Goal: Find specific page/section: Find specific page/section

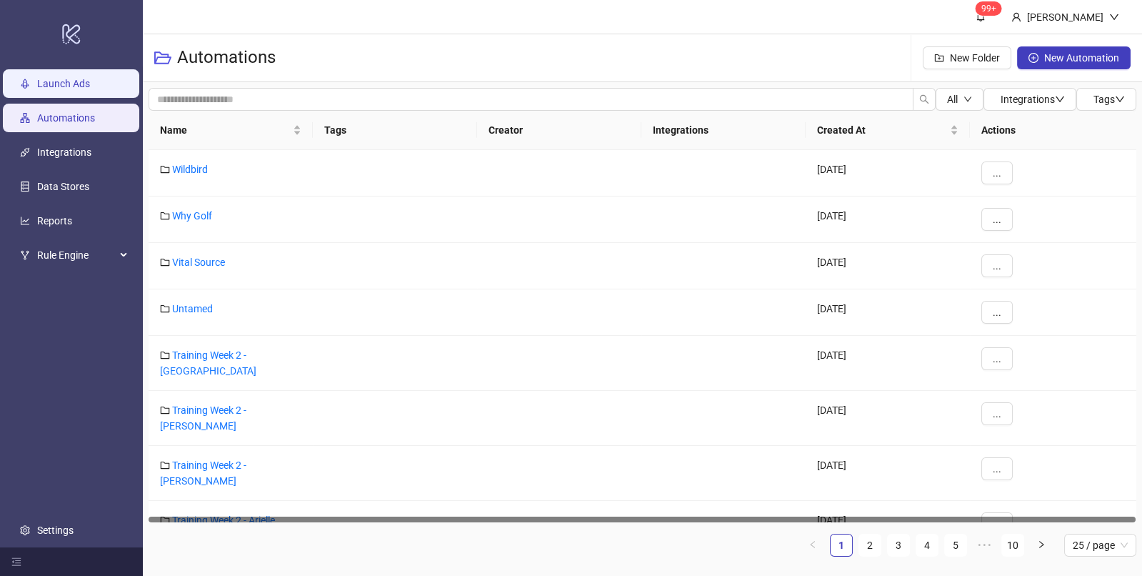
click at [51, 90] on link "Launch Ads" at bounding box center [63, 84] width 53 height 11
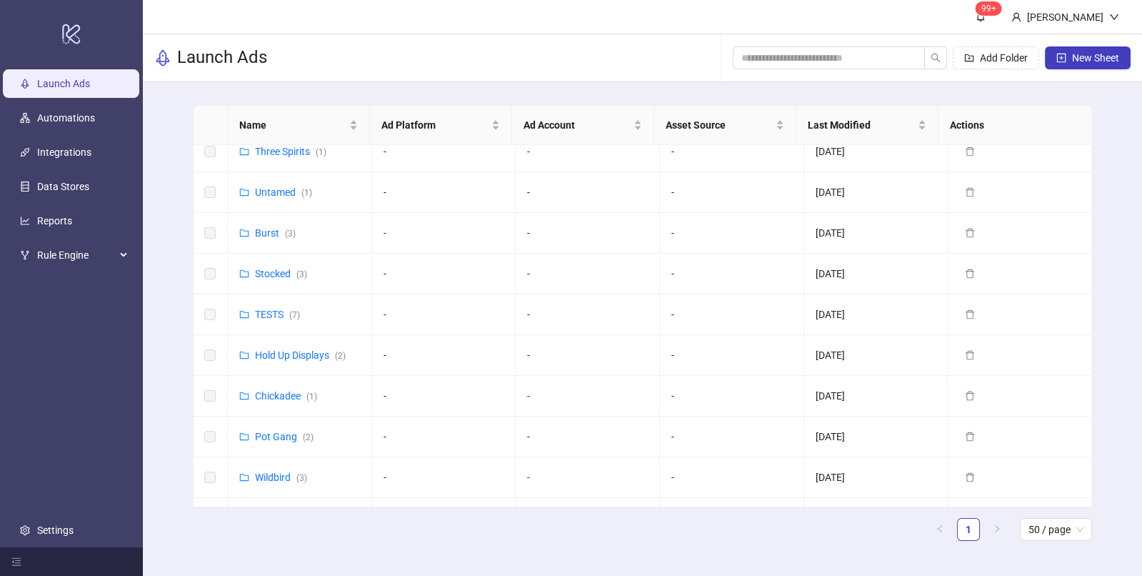
scroll to position [420, 0]
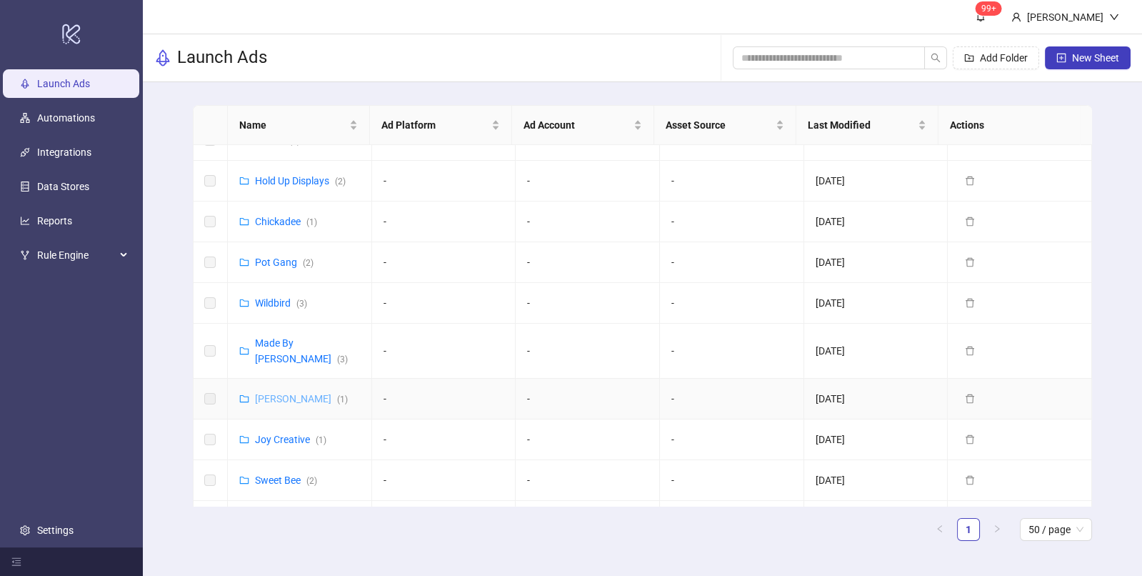
click at [270, 393] on link "[PERSON_NAME] ( 1 )" at bounding box center [301, 398] width 93 height 11
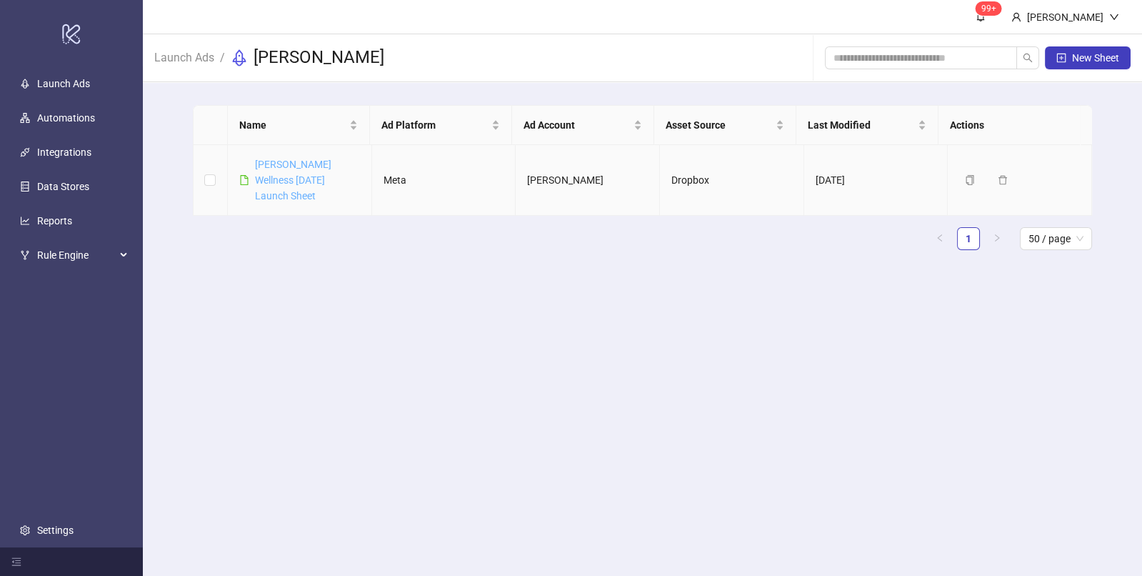
click at [292, 181] on link "[PERSON_NAME] Wellness [DATE] Launch Sheet" at bounding box center [293, 180] width 76 height 43
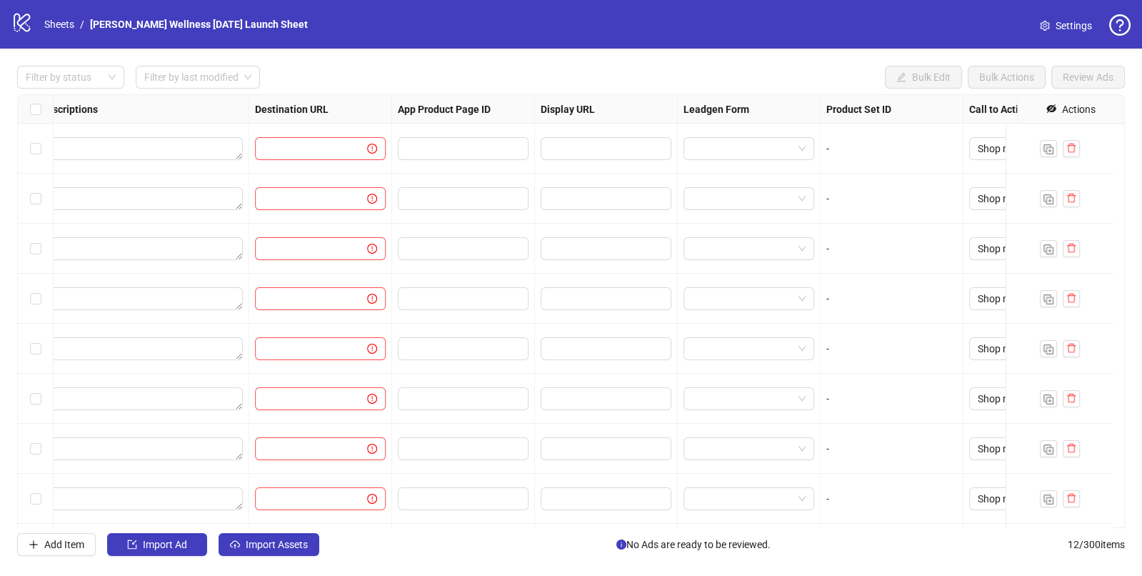
scroll to position [0, 1119]
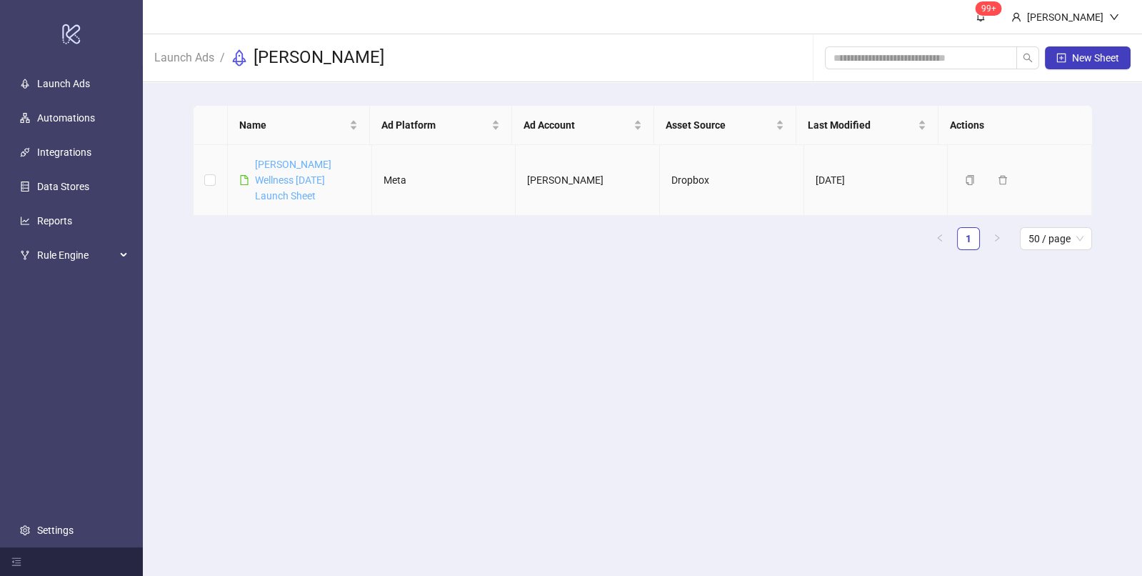
click at [310, 177] on link "[PERSON_NAME] Wellness [DATE] Launch Sheet" at bounding box center [293, 180] width 76 height 43
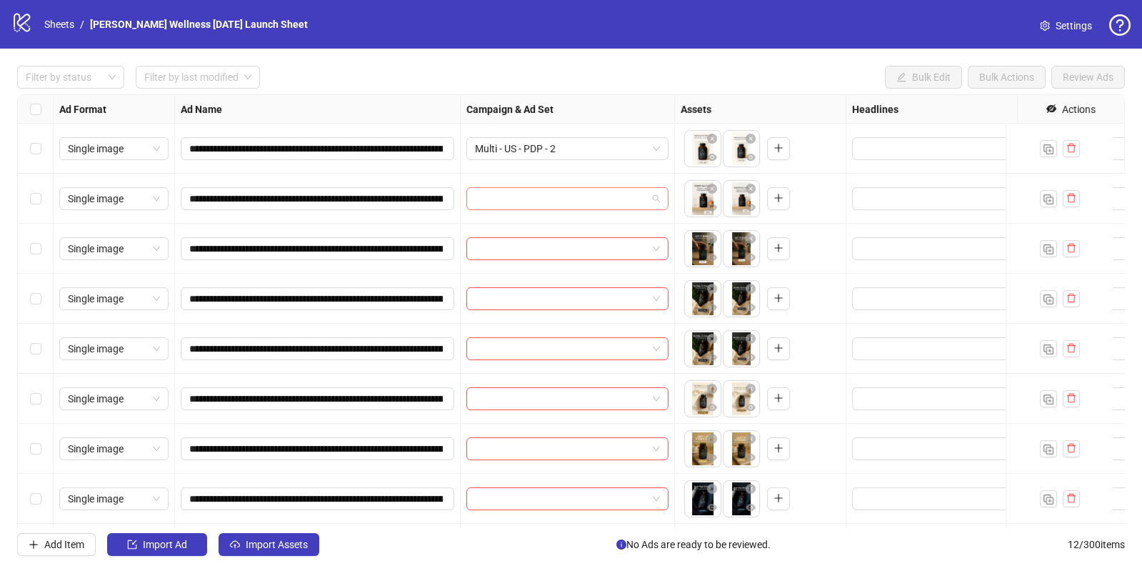
click at [657, 205] on span at bounding box center [567, 198] width 185 height 21
click at [541, 196] on input "search" at bounding box center [561, 198] width 172 height 21
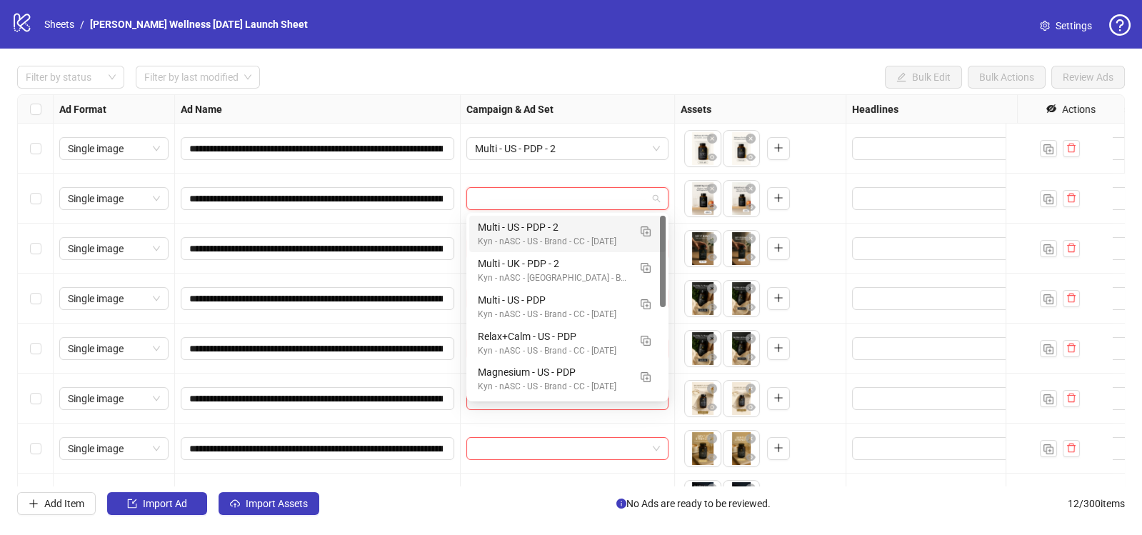
click at [657, 200] on span at bounding box center [567, 198] width 185 height 21
click at [641, 231] on img "button" at bounding box center [646, 231] width 10 height 10
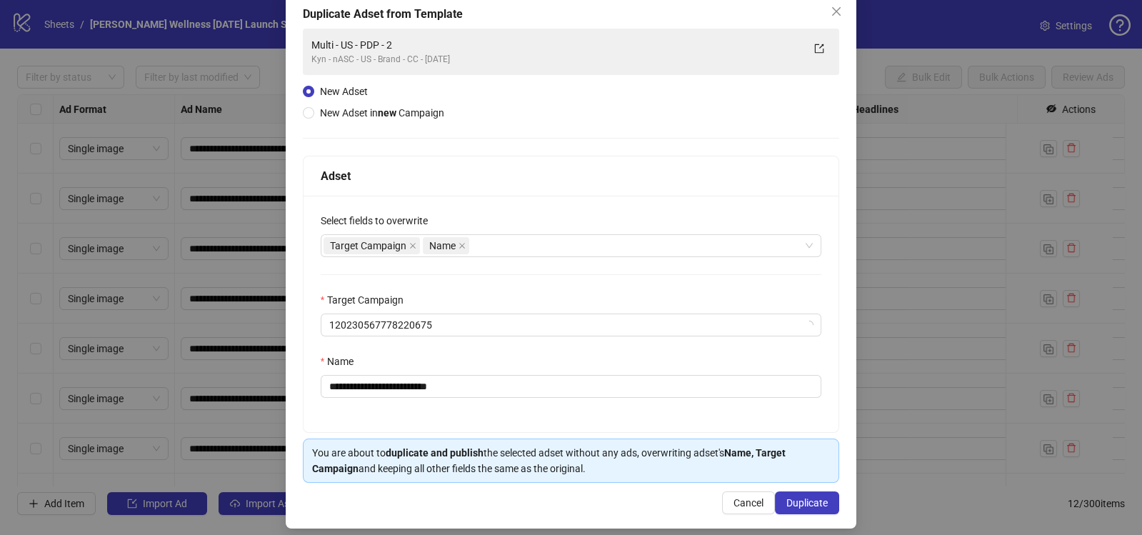
scroll to position [89, 0]
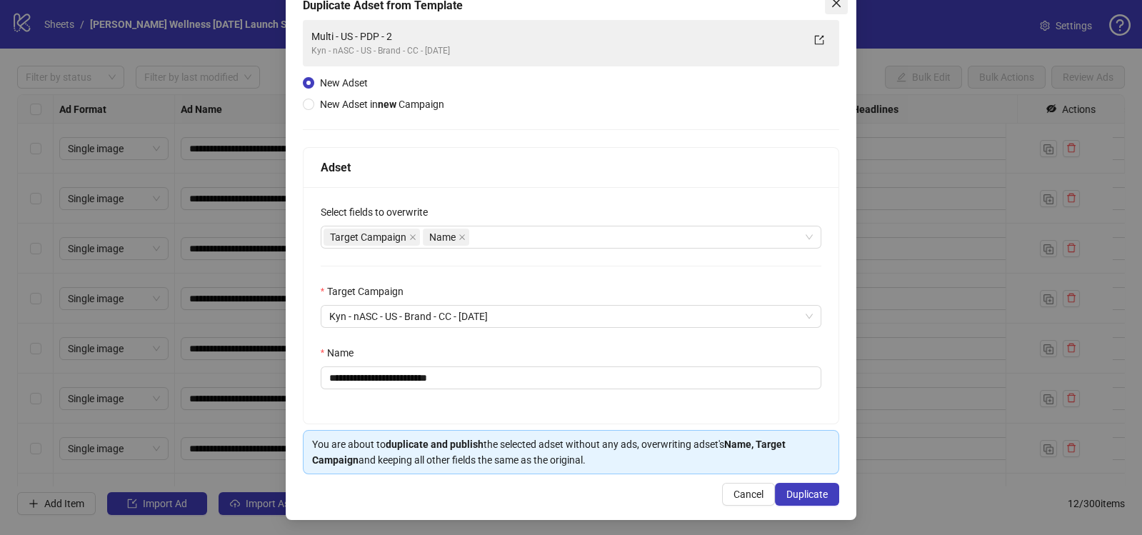
click at [831, 6] on icon "close" at bounding box center [836, 2] width 11 height 11
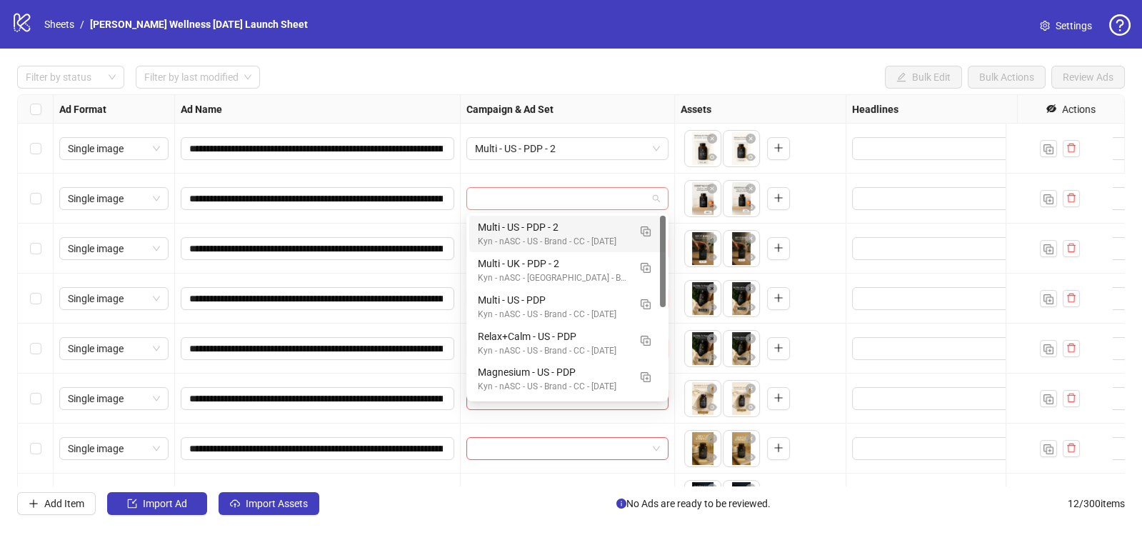
click at [655, 200] on span at bounding box center [567, 198] width 185 height 21
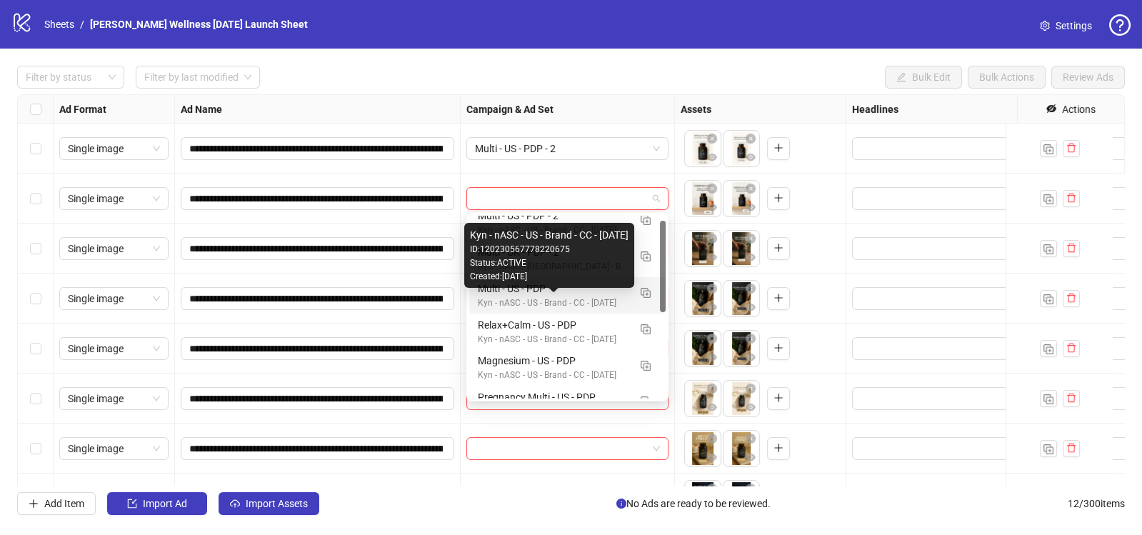
scroll to position [0, 0]
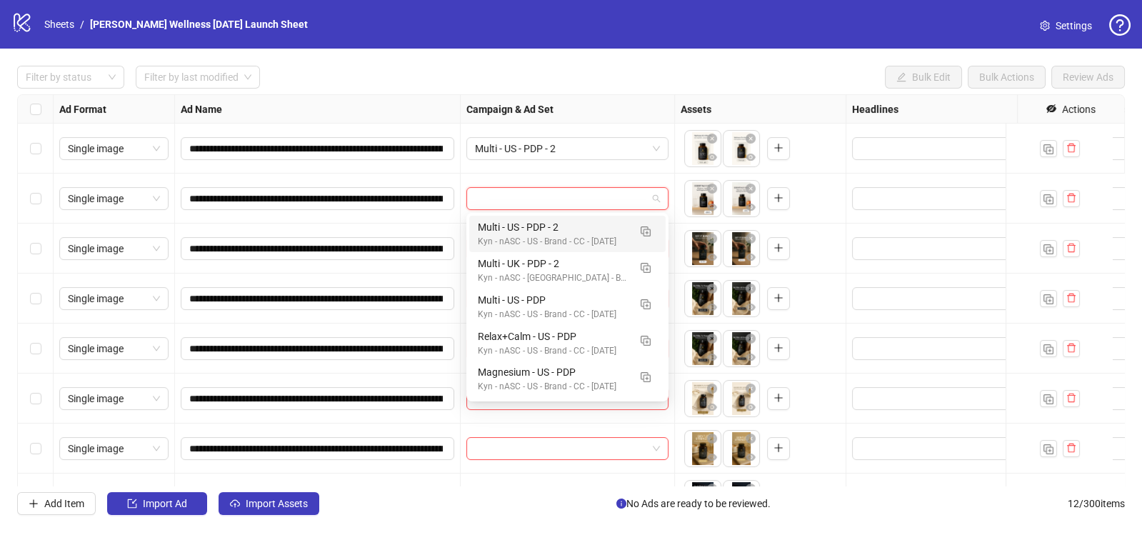
click at [493, 196] on input "search" at bounding box center [561, 198] width 172 height 21
click at [65, 24] on link "Sheets" at bounding box center [59, 24] width 36 height 16
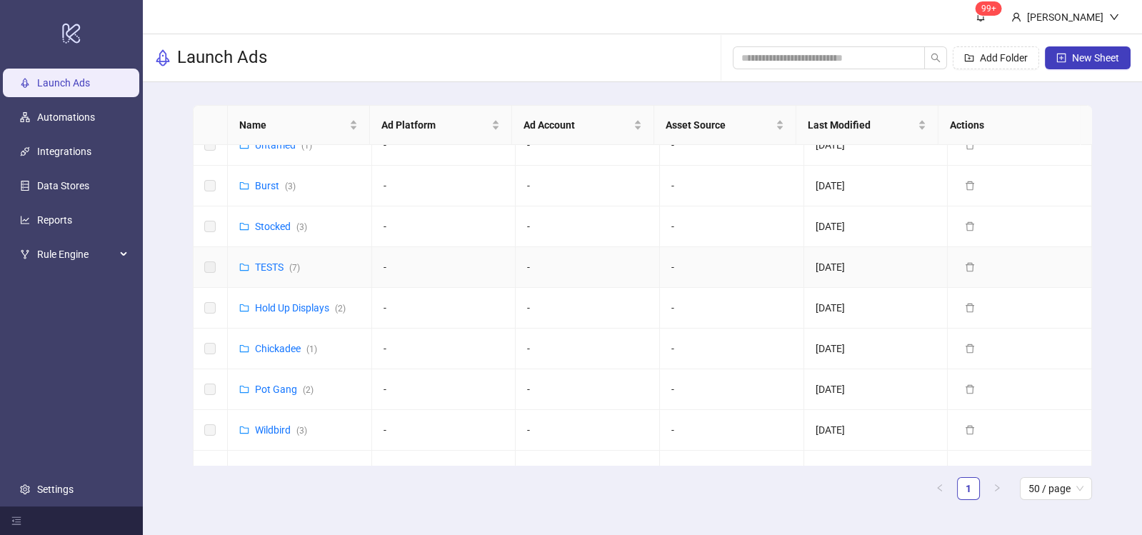
scroll to position [296, 0]
click at [281, 380] on link "Pot Gang ( 2 )" at bounding box center [284, 385] width 59 height 11
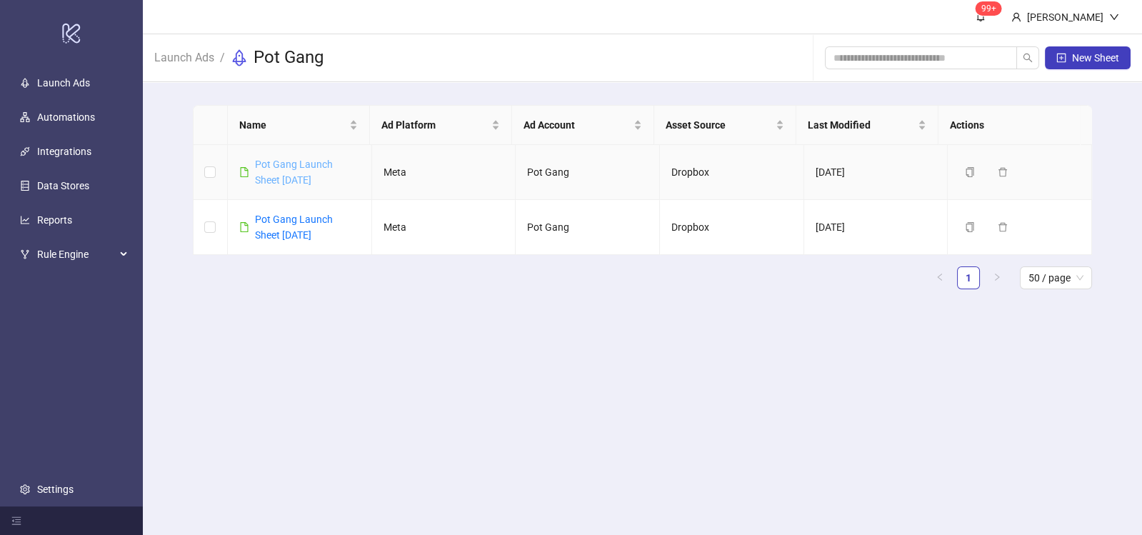
click at [300, 162] on link "Pot Gang Launch Sheet [DATE]" at bounding box center [294, 172] width 78 height 27
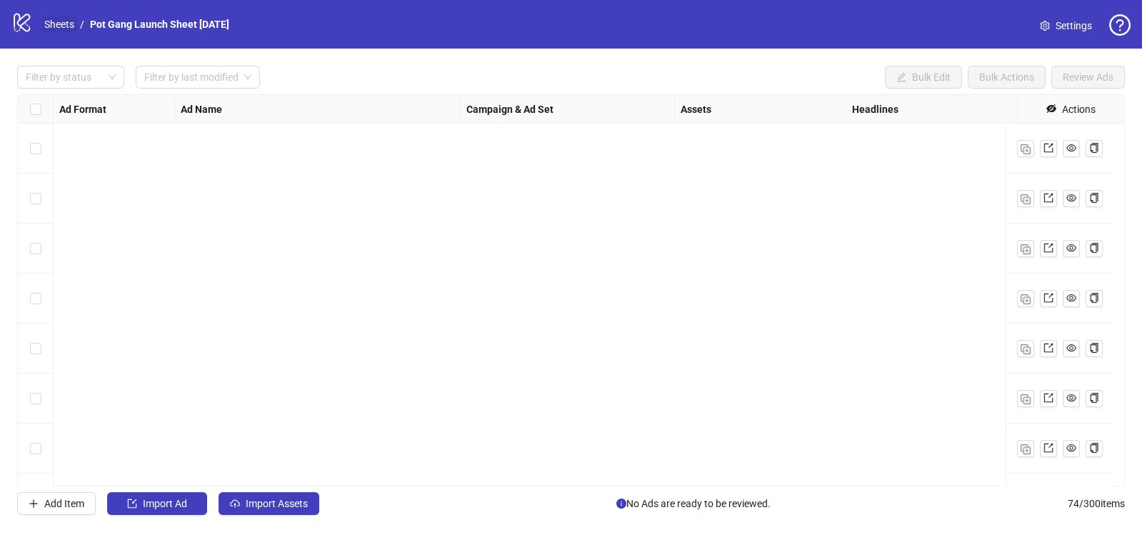
click at [61, 25] on link "Sheets" at bounding box center [59, 24] width 36 height 16
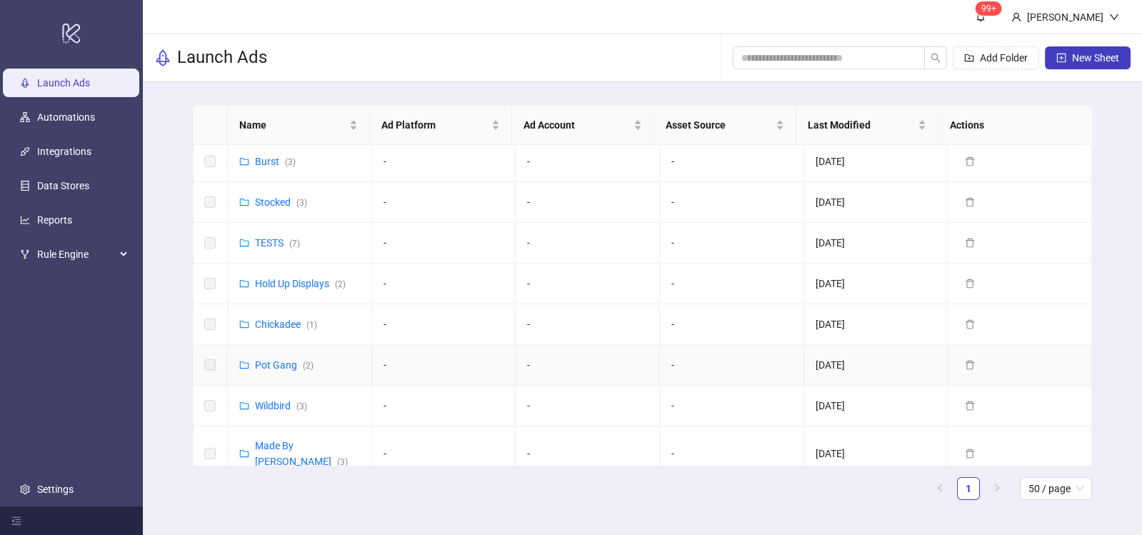
scroll to position [321, 0]
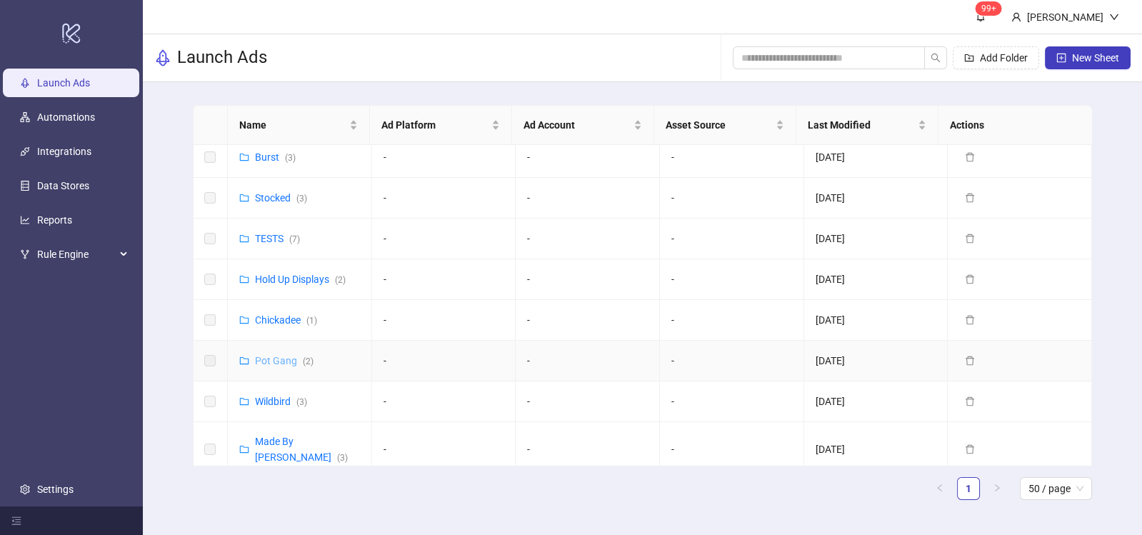
click at [276, 355] on link "Pot Gang ( 2 )" at bounding box center [284, 360] width 59 height 11
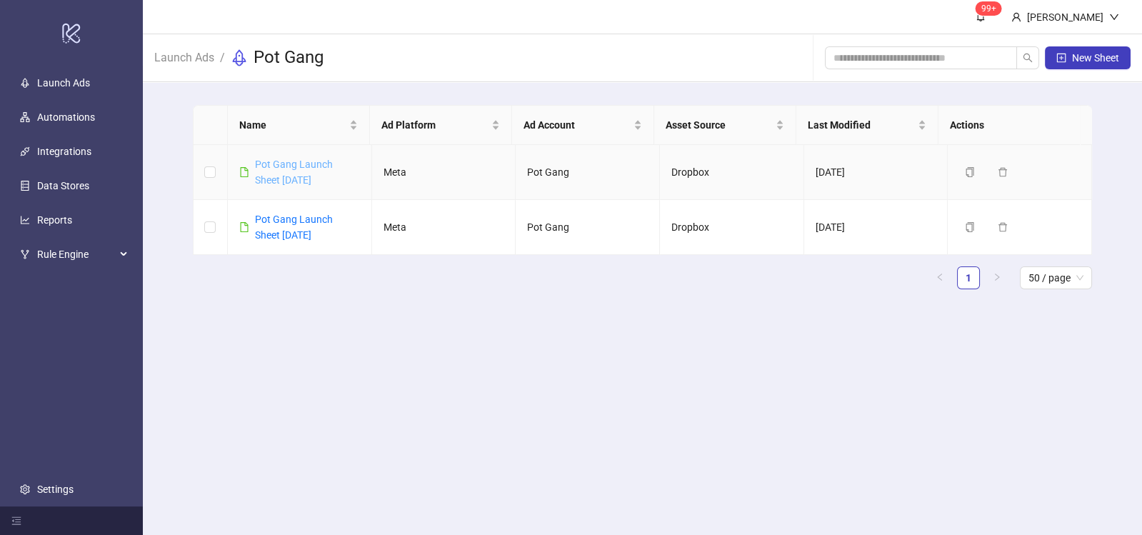
click at [291, 179] on link "Pot Gang Launch Sheet [DATE]" at bounding box center [294, 172] width 78 height 27
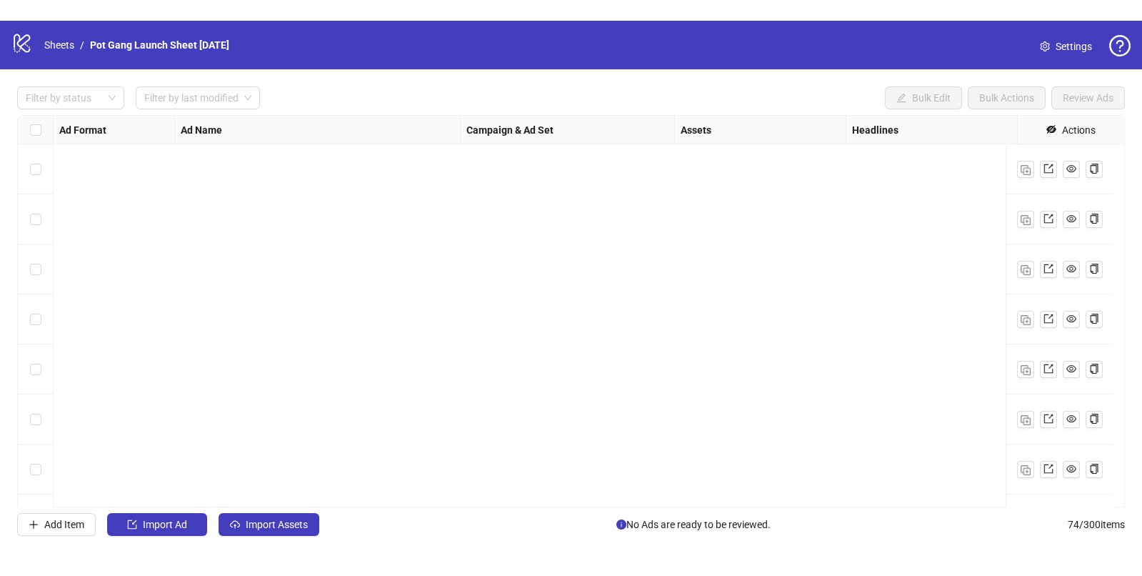
scroll to position [3349, 0]
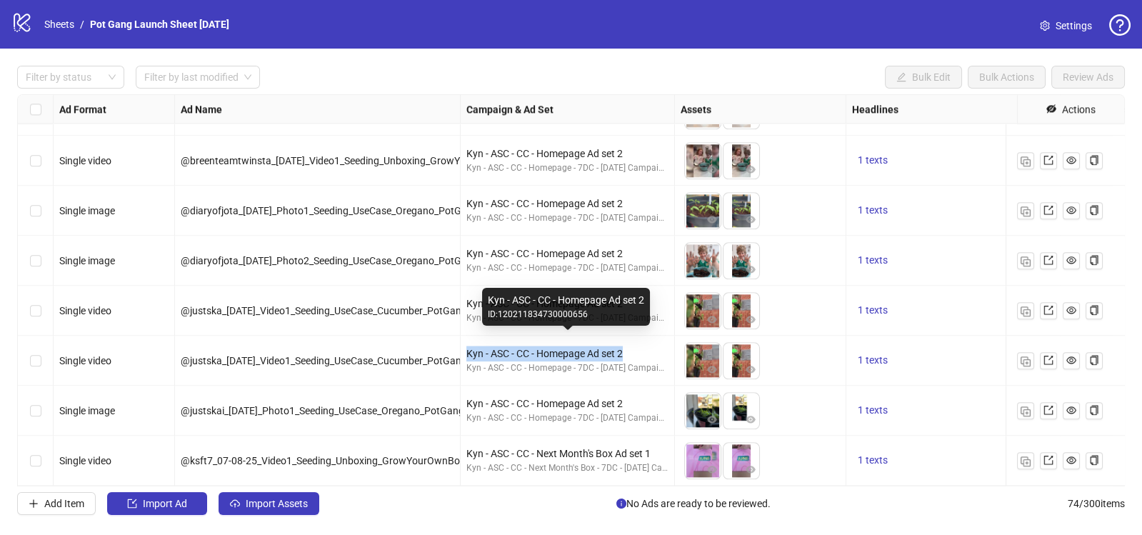
drag, startPoint x: 632, startPoint y: 341, endPoint x: 464, endPoint y: 342, distance: 167.9
click at [464, 342] on div "Kyn - ASC - CC - Homepage Ad set 2 Kyn - ASC - CC - Homepage - 7DC - [DATE] Cam…" at bounding box center [568, 361] width 214 height 50
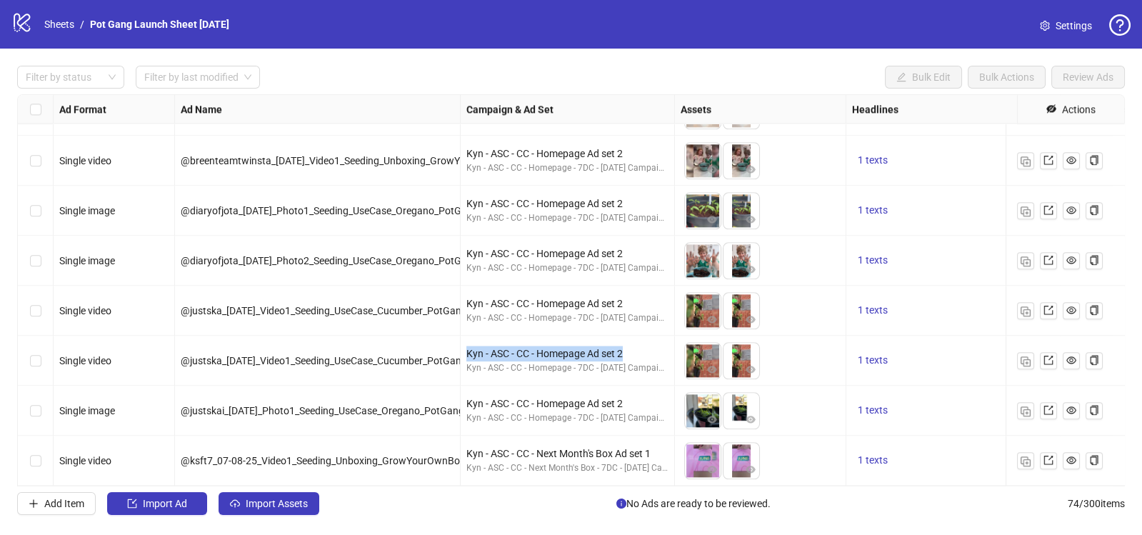
click at [462, 336] on div "Kyn - ASC - CC - Homepage Ad set 2 Kyn - ASC - CC - Homepage - 7DC - [DATE] Cam…" at bounding box center [568, 361] width 214 height 50
drag, startPoint x: 630, startPoint y: 134, endPoint x: 577, endPoint y: 133, distance: 53.6
click at [577, 136] on div "Kyn - ASC - CC - Homepage Ad set 2 Kyn - ASC - CC - Homepage - 7DC - [DATE] Cam…" at bounding box center [568, 161] width 214 height 50
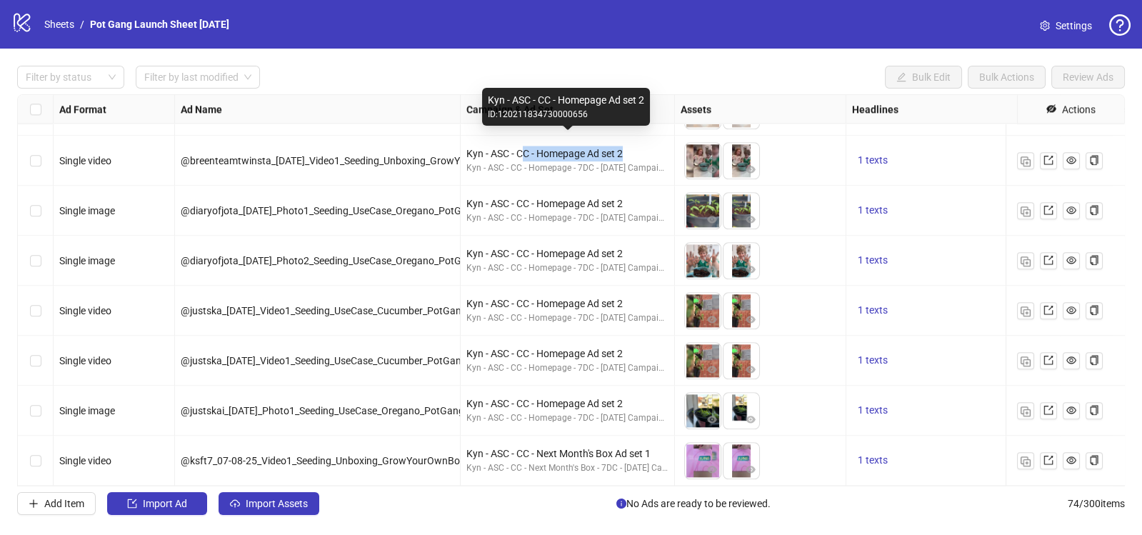
drag, startPoint x: 638, startPoint y: 139, endPoint x: 524, endPoint y: 138, distance: 114.3
click at [524, 146] on div "Kyn - ASC - CC - Homepage Ad set 2" at bounding box center [567, 154] width 202 height 16
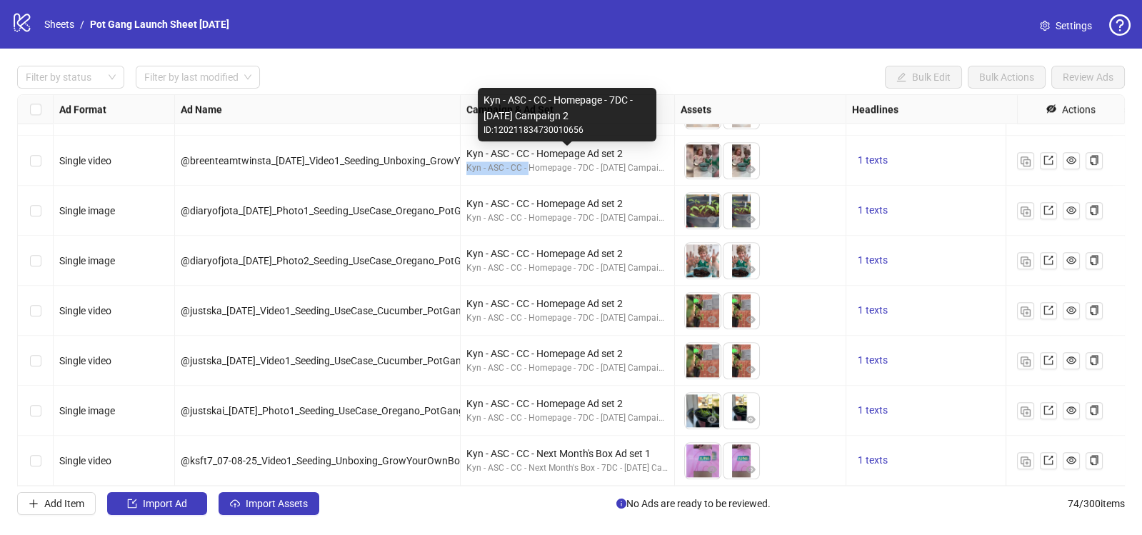
drag, startPoint x: 464, startPoint y: 160, endPoint x: 529, endPoint y: 158, distance: 65.8
click at [529, 158] on div "Kyn - ASC - CC - Homepage Ad set 2 Kyn - ASC - CC - Homepage - 7DC - [DATE] Cam…" at bounding box center [568, 161] width 214 height 50
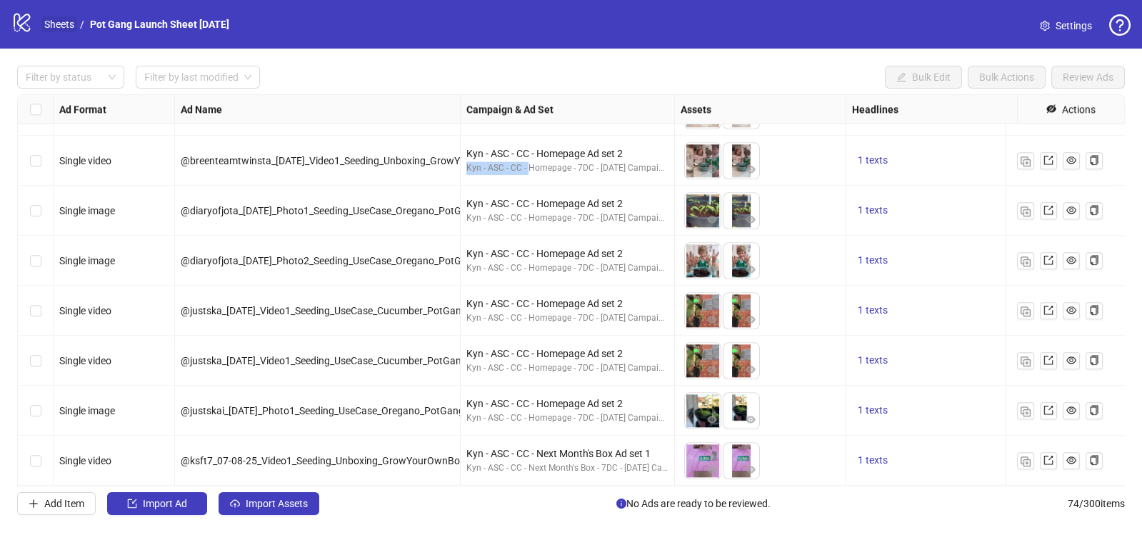
click at [66, 24] on link "Sheets" at bounding box center [59, 24] width 36 height 16
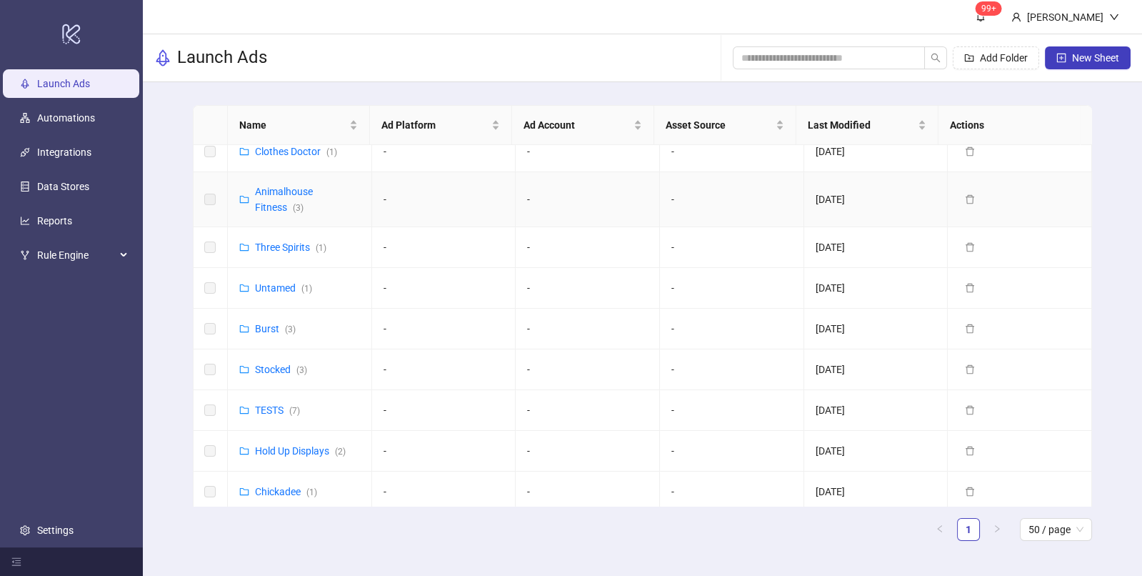
scroll to position [152, 0]
click at [272, 402] on link "TESTS ( 7 )" at bounding box center [277, 407] width 45 height 11
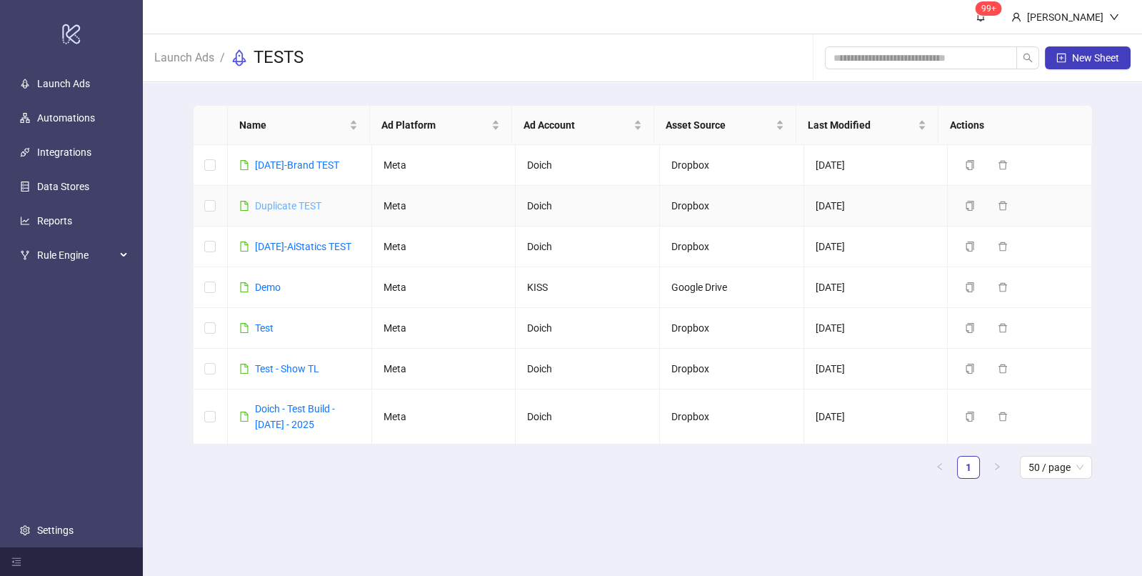
click at [291, 206] on link "Duplicate TEST" at bounding box center [288, 205] width 66 height 11
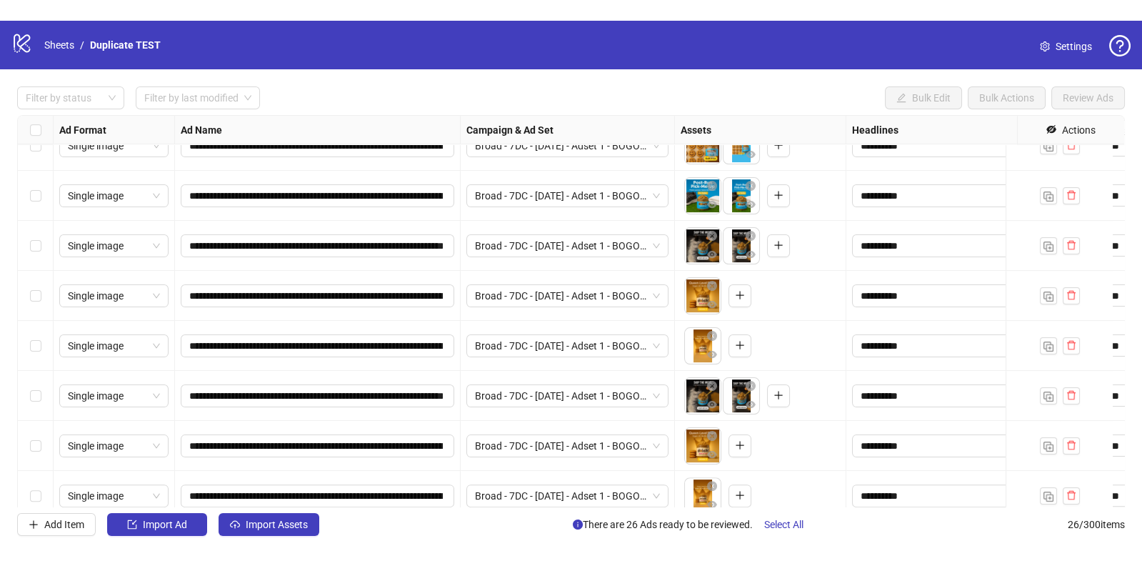
scroll to position [947, 0]
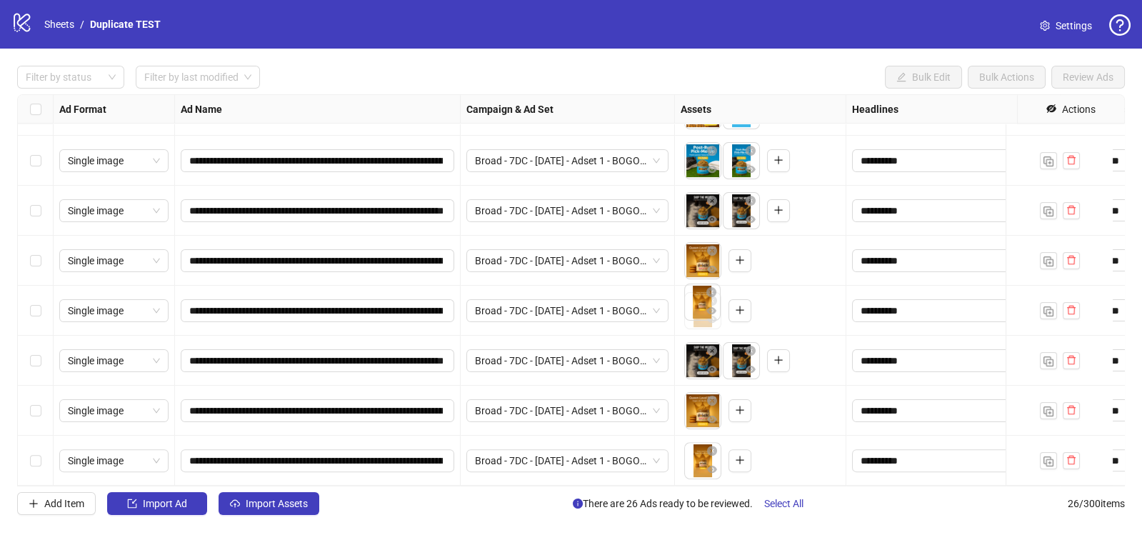
drag, startPoint x: 696, startPoint y: 311, endPoint x: 735, endPoint y: 259, distance: 64.7
click at [735, 259] on body "**********" at bounding box center [571, 267] width 1142 height 535
click at [737, 255] on icon "plus" at bounding box center [740, 260] width 10 height 10
click at [694, 314] on body "**********" at bounding box center [571, 267] width 1142 height 535
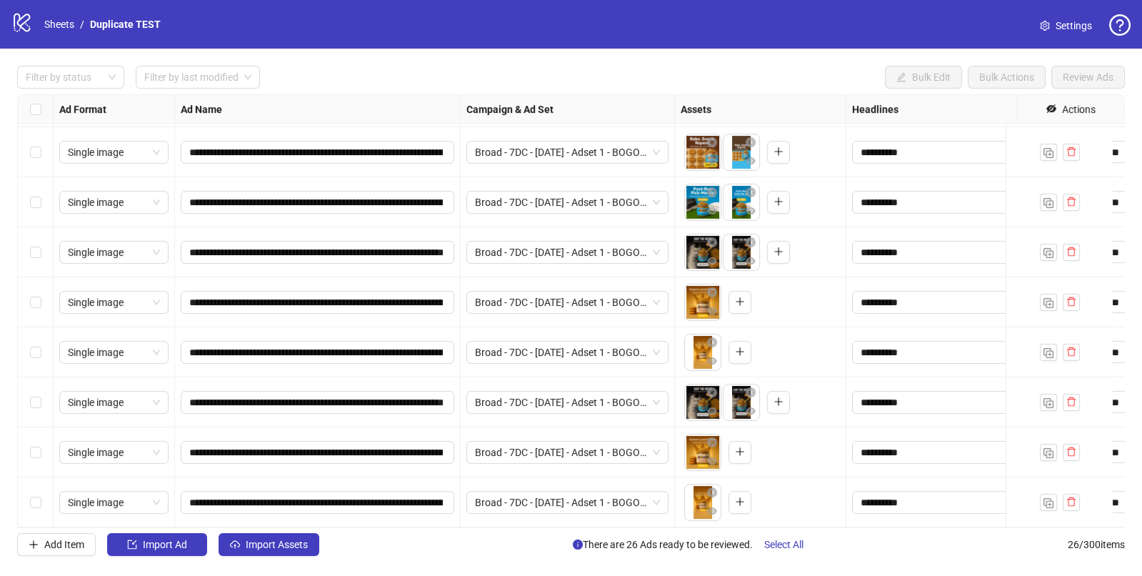
scroll to position [907, 0]
